Goal: Find specific page/section: Find specific page/section

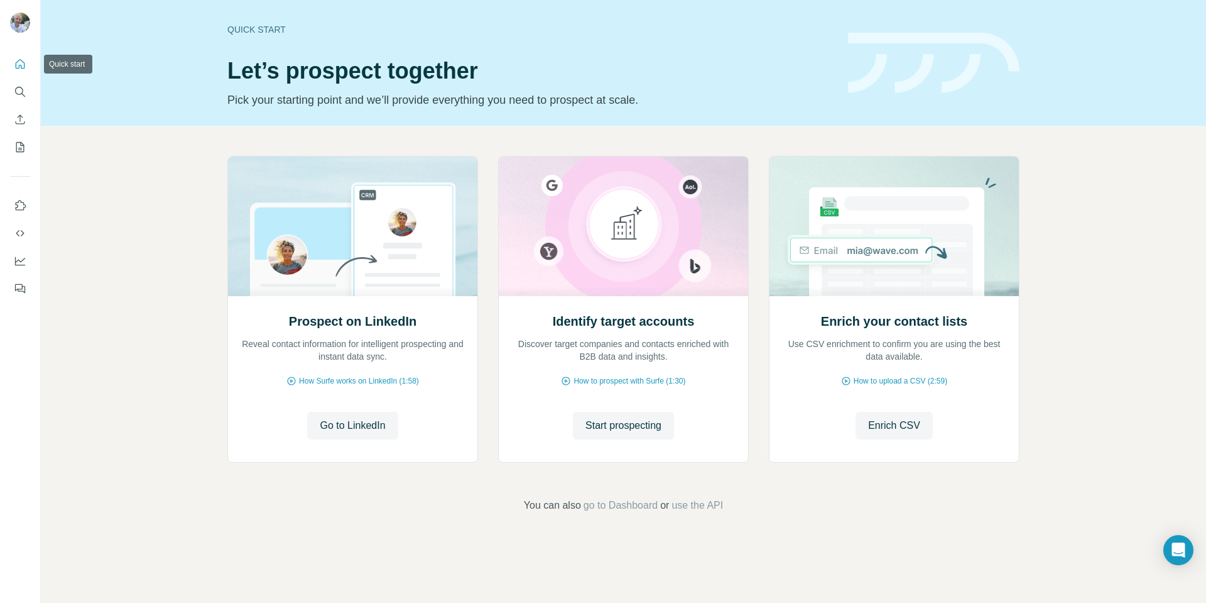
click at [16, 65] on icon "Quick start" at bounding box center [20, 63] width 9 height 9
click at [19, 150] on icon "My lists" at bounding box center [20, 147] width 13 height 13
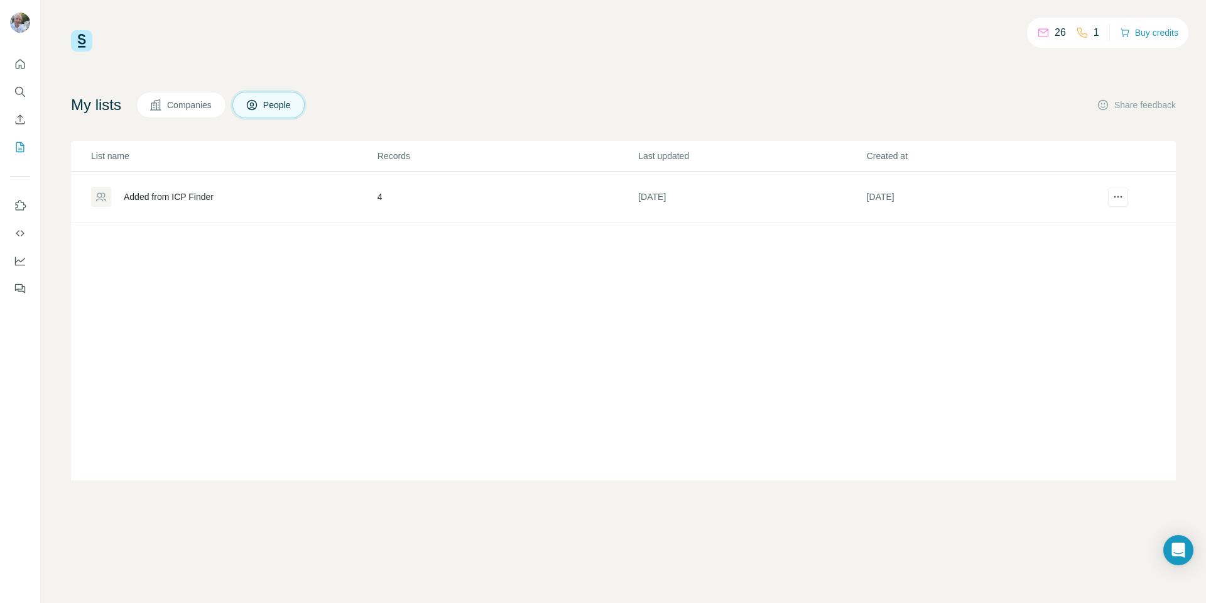
click at [192, 198] on div "Added from ICP Finder" at bounding box center [169, 196] width 90 height 13
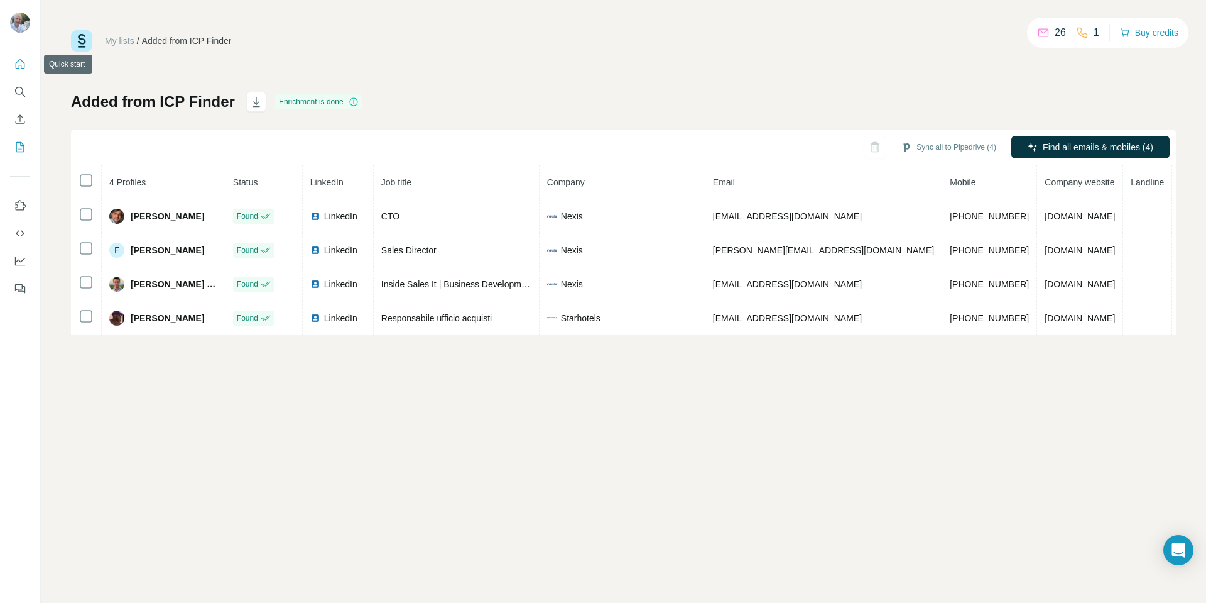
click at [22, 61] on icon "Quick start" at bounding box center [20, 63] width 9 height 9
